Goal: Transaction & Acquisition: Purchase product/service

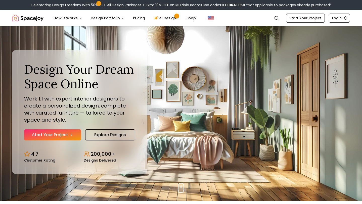
scroll to position [2, 0]
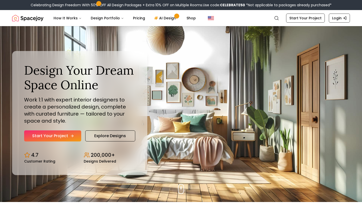
click at [72, 133] on link "Start Your Project" at bounding box center [52, 136] width 57 height 11
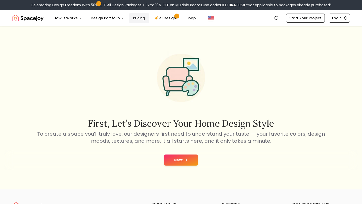
click at [139, 19] on link "Pricing" at bounding box center [139, 18] width 20 height 10
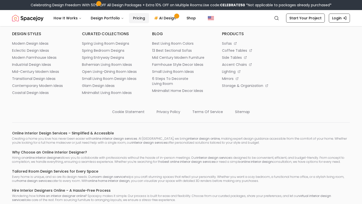
scroll to position [277, 0]
